Goal: Transaction & Acquisition: Purchase product/service

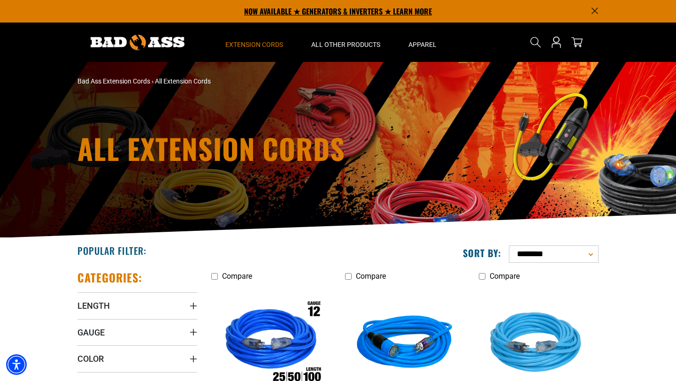
click at [332, 8] on p "NOW AVAILABLE ★ GENERATORS & INVERTERS ★ LEARN MORE" at bounding box center [337, 11] width 521 height 23
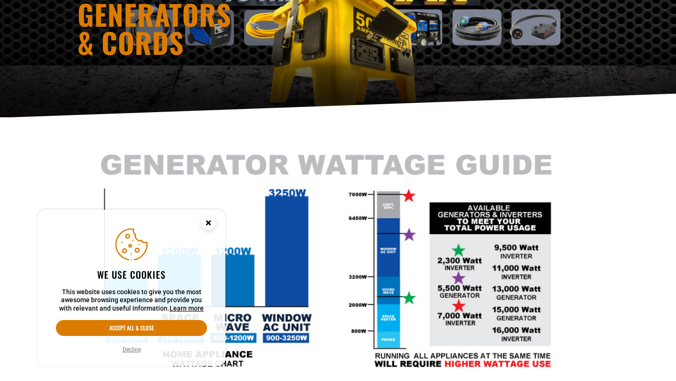
scroll to position [131, 0]
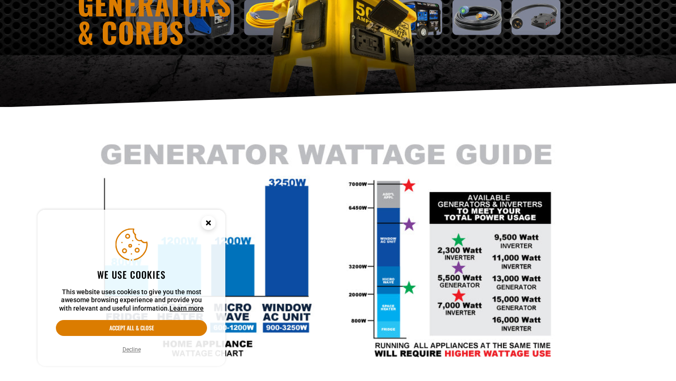
click at [209, 222] on icon "Cookie Consent" at bounding box center [208, 222] width 3 height 3
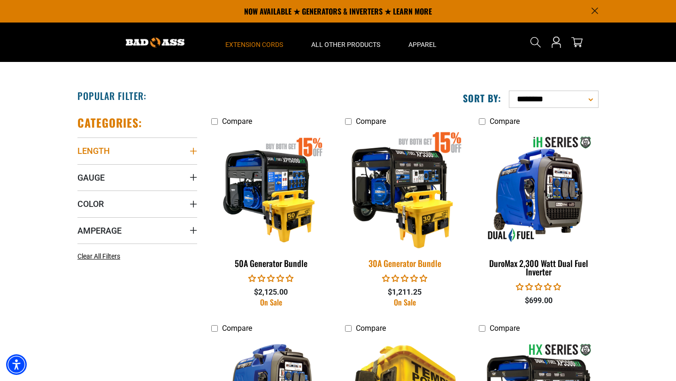
scroll to position [445, 0]
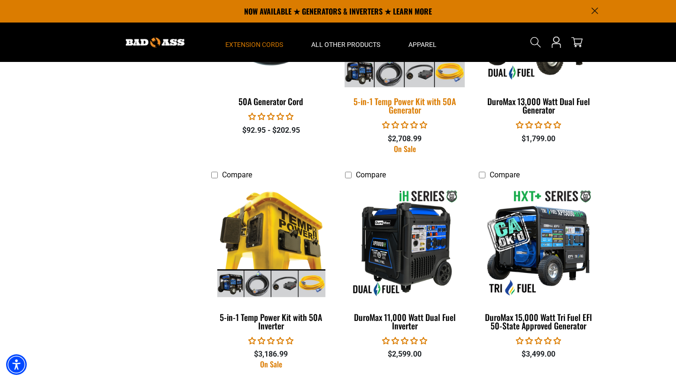
scroll to position [1650, 0]
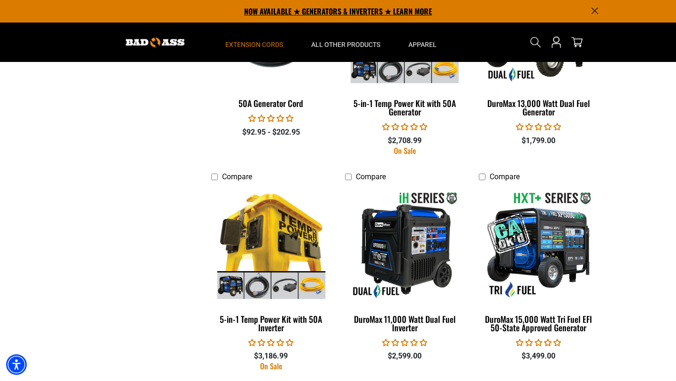
drag, startPoint x: 425, startPoint y: 92, endPoint x: 236, endPoint y: 6, distance: 208.0
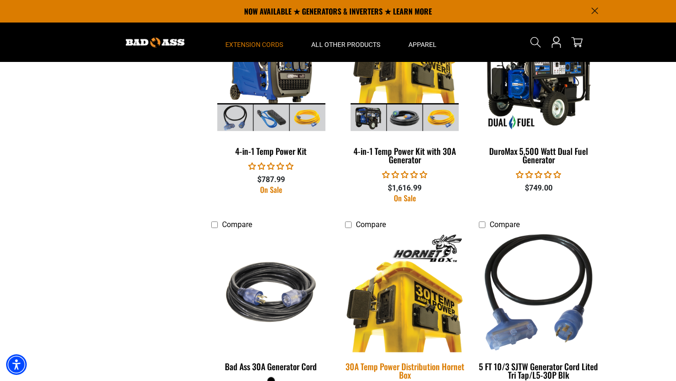
scroll to position [744, 0]
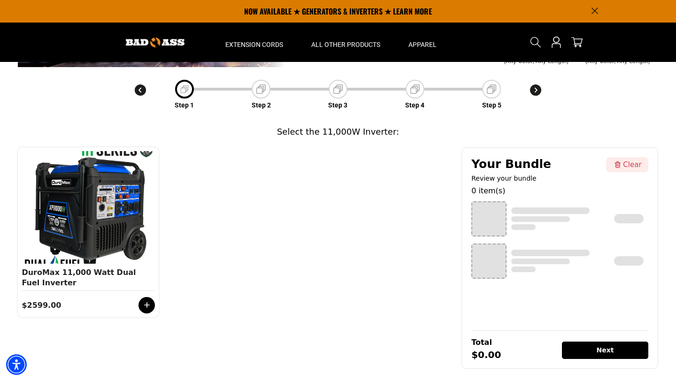
scroll to position [78, 0]
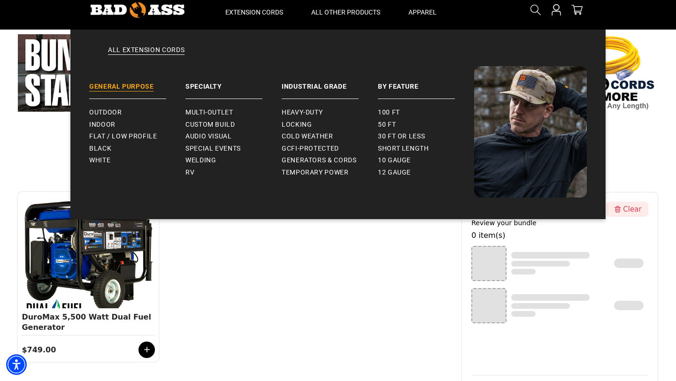
scroll to position [37, 0]
